Goal: Information Seeking & Learning: Understand process/instructions

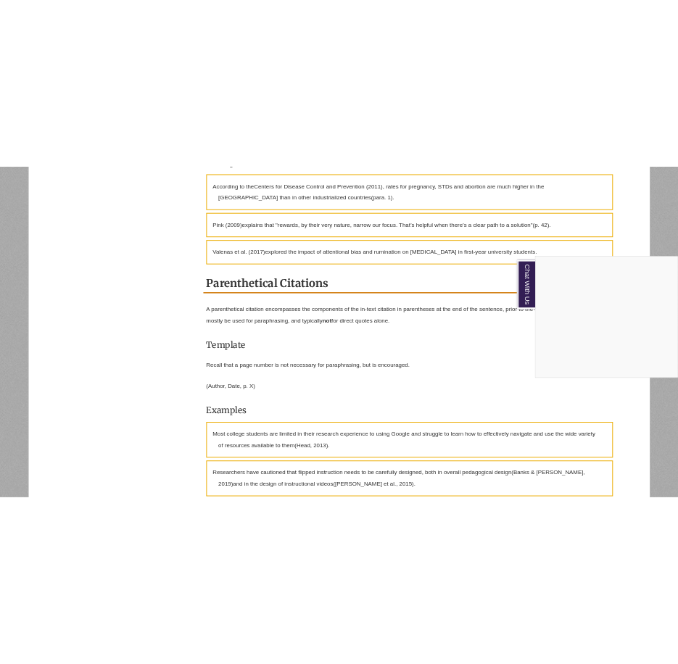
scroll to position [1305, 0]
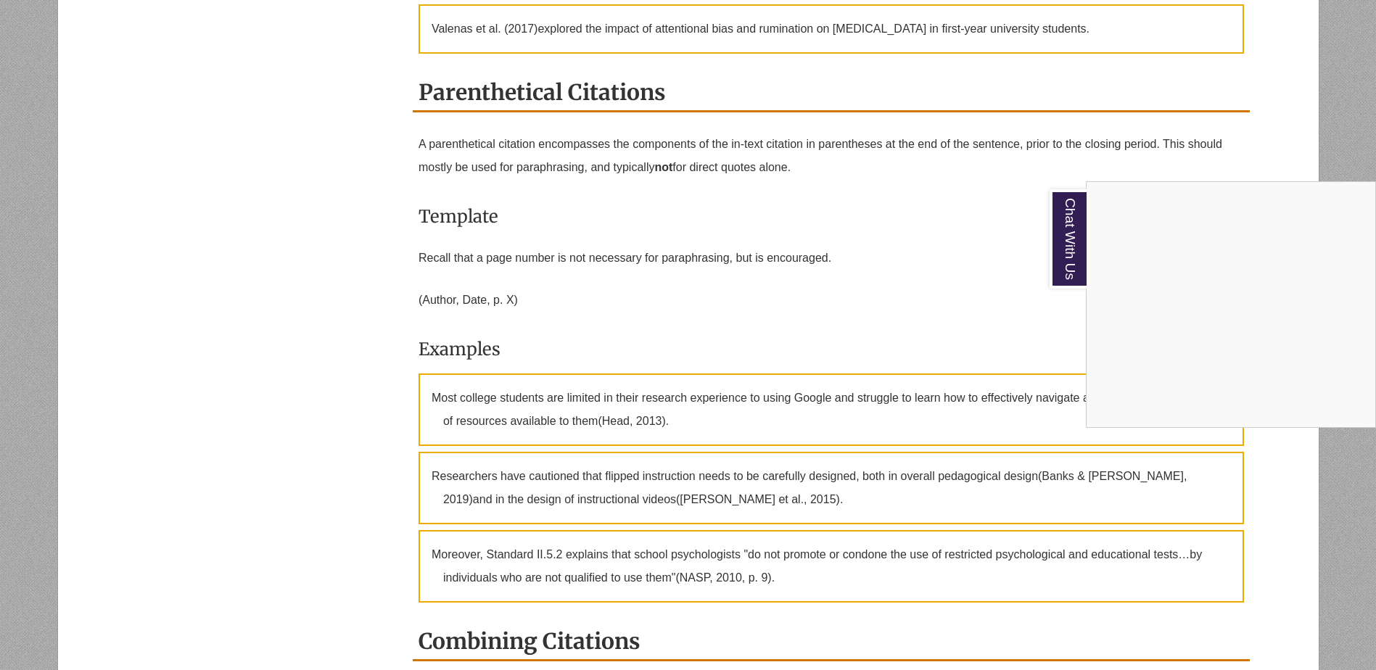
click at [977, 249] on div "Chat With Us" at bounding box center [688, 335] width 1376 height 670
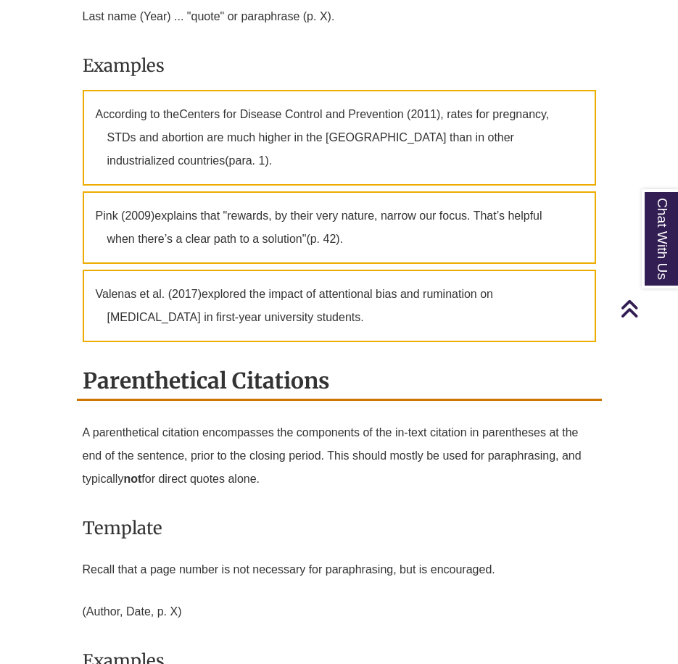
scroll to position [1740, 0]
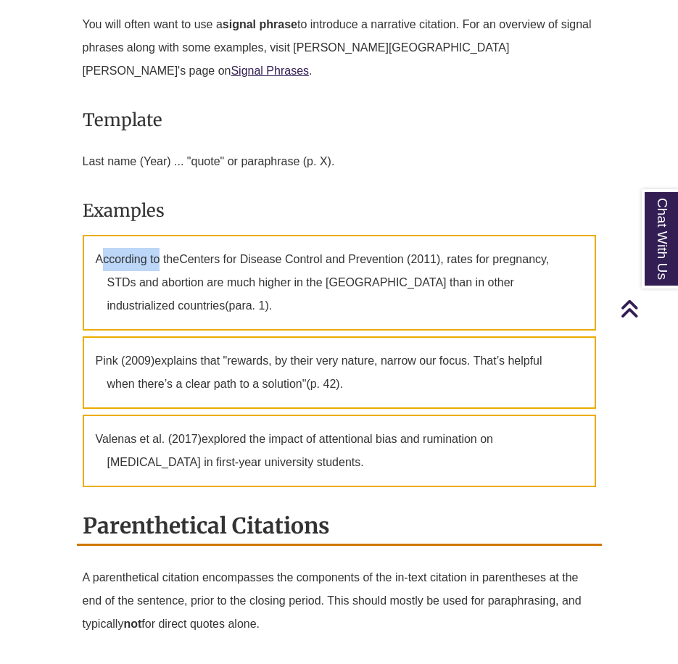
drag, startPoint x: 99, startPoint y: 238, endPoint x: 160, endPoint y: 241, distance: 61.0
click at [160, 241] on p "According to the Centers for Disease Control and Prevention (2011) , rates for …" at bounding box center [339, 283] width 513 height 96
drag, startPoint x: 160, startPoint y: 241, endPoint x: 97, endPoint y: 233, distance: 63.7
click at [97, 235] on p "According to the Centers for Disease Control and Prevention (2011) , rates for …" at bounding box center [339, 283] width 513 height 96
click at [96, 241] on p "According to the Centers for Disease Control and Prevention (2011) , rates for …" at bounding box center [339, 283] width 513 height 96
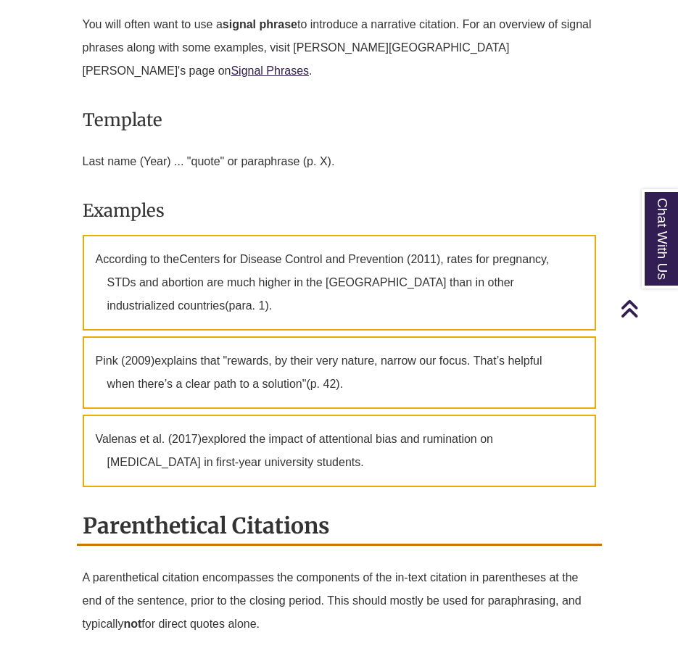
click at [95, 239] on p "According to the Centers for Disease Control and Prevention (2011) , rates for …" at bounding box center [339, 283] width 513 height 96
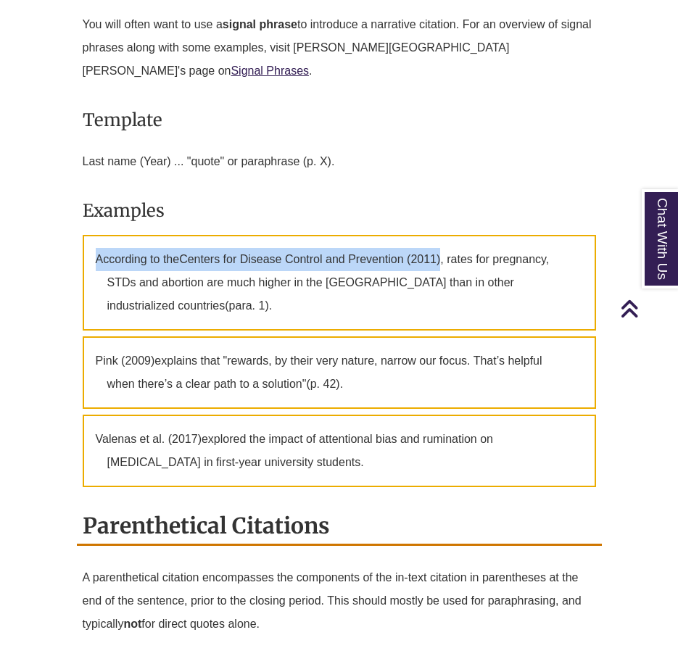
drag, startPoint x: 97, startPoint y: 236, endPoint x: 442, endPoint y: 242, distance: 345.2
click at [442, 242] on p "According to the Centers for Disease Control and Prevention (2011) , rates for …" at bounding box center [339, 283] width 513 height 96
drag, startPoint x: 442, startPoint y: 242, endPoint x: 428, endPoint y: 236, distance: 15.6
copy p "According to the Centers for Disease Control and Prevention (2011)"
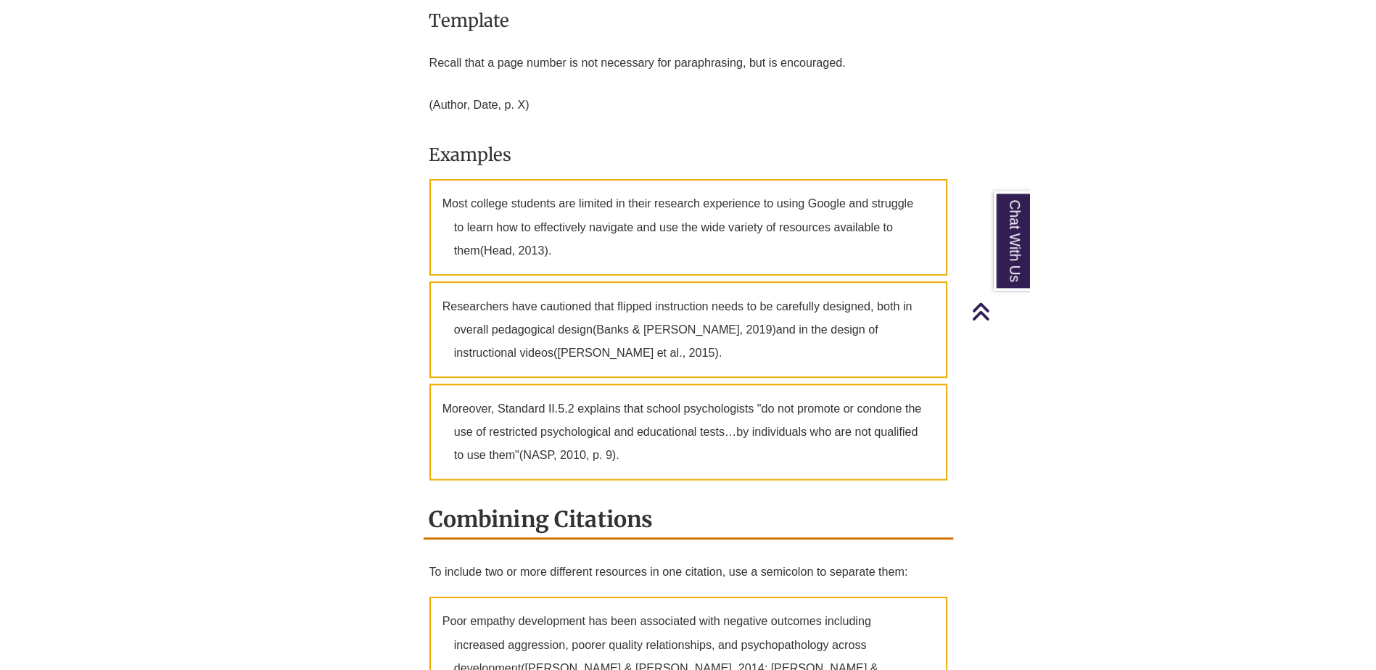
scroll to position [1916, 0]
